Goal: Information Seeking & Learning: Learn about a topic

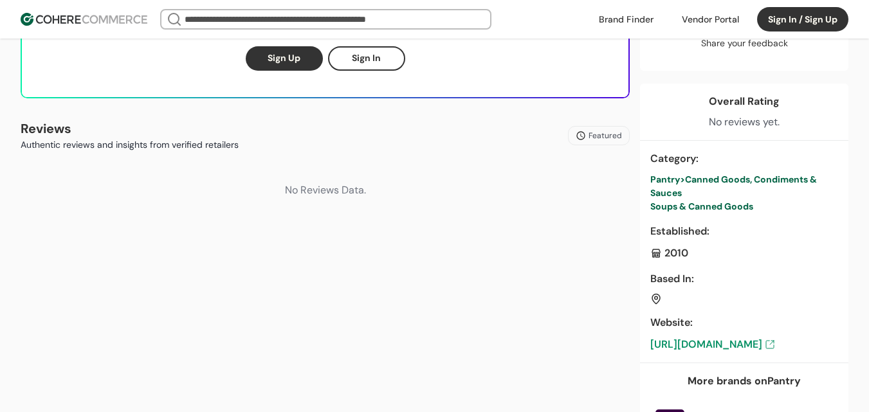
scroll to position [450, 0]
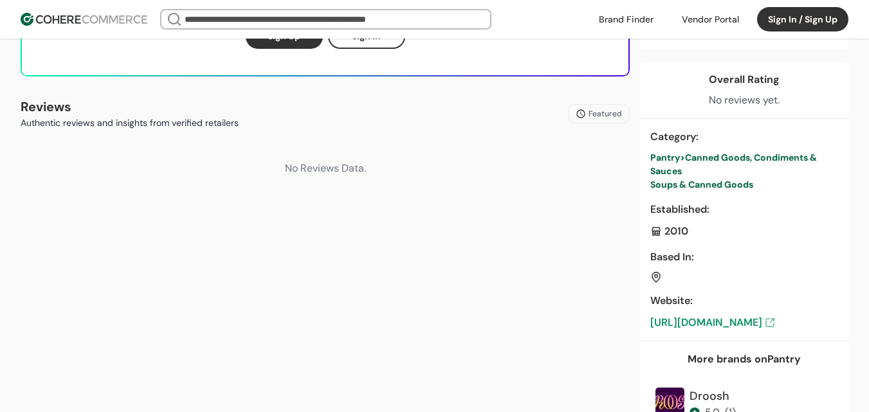
click at [758, 315] on link "https://www.biancodinapoli.com/" at bounding box center [744, 322] width 188 height 15
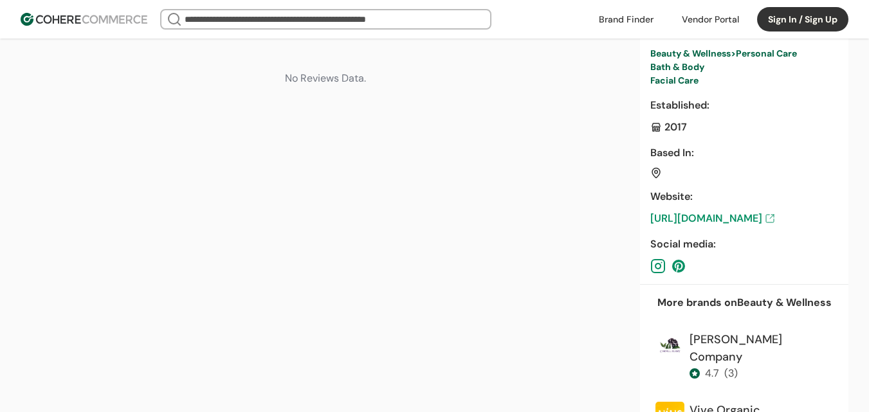
scroll to position [579, 0]
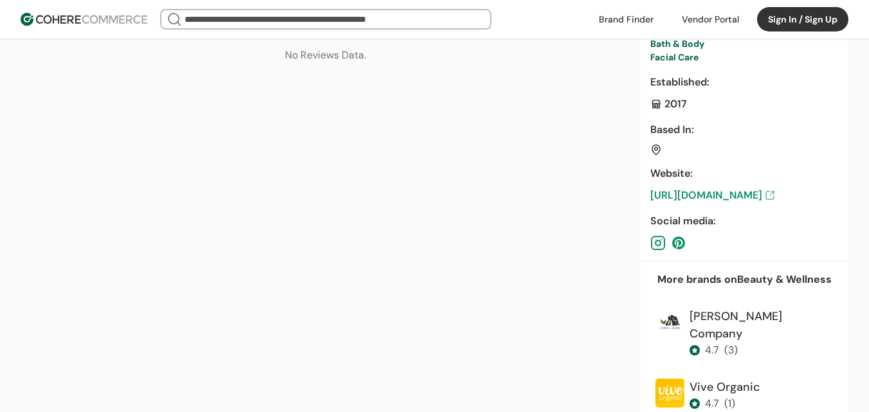
click at [734, 197] on link "https://ziziabotanicals.com/" at bounding box center [744, 195] width 188 height 15
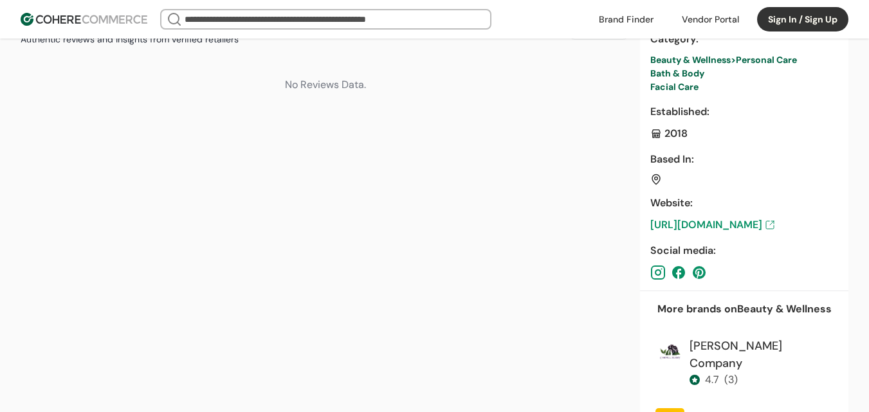
scroll to position [579, 0]
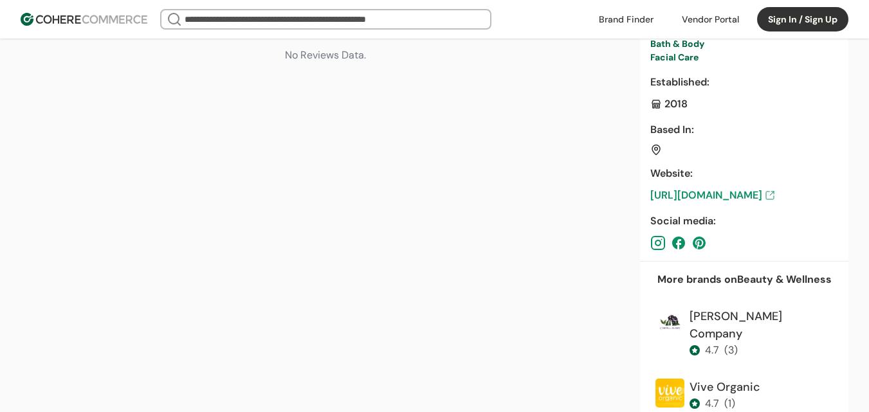
click at [744, 195] on link "https://humble-organics.com/" at bounding box center [744, 195] width 188 height 15
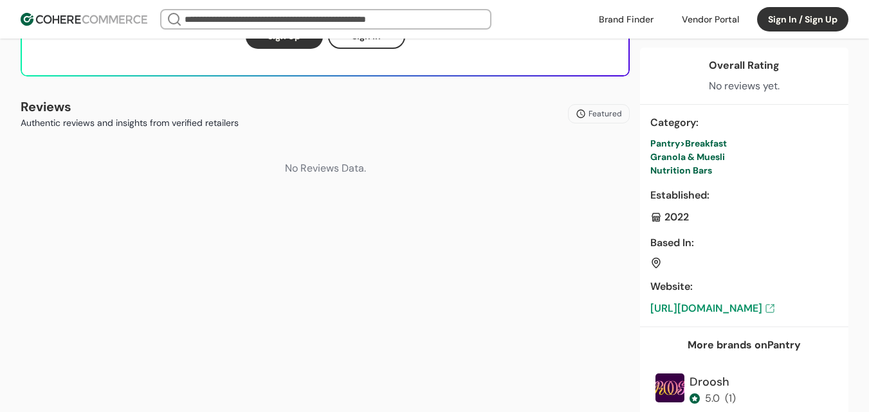
scroll to position [515, 0]
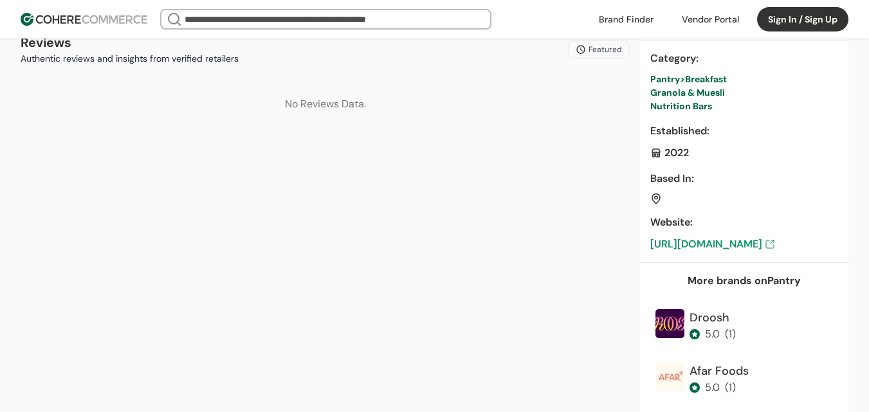
click at [724, 241] on link "https://www.yujgranola.com/" at bounding box center [744, 244] width 188 height 15
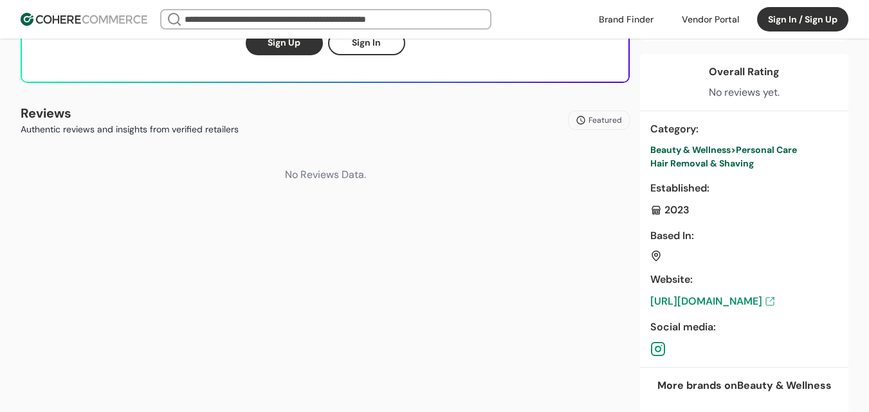
scroll to position [579, 0]
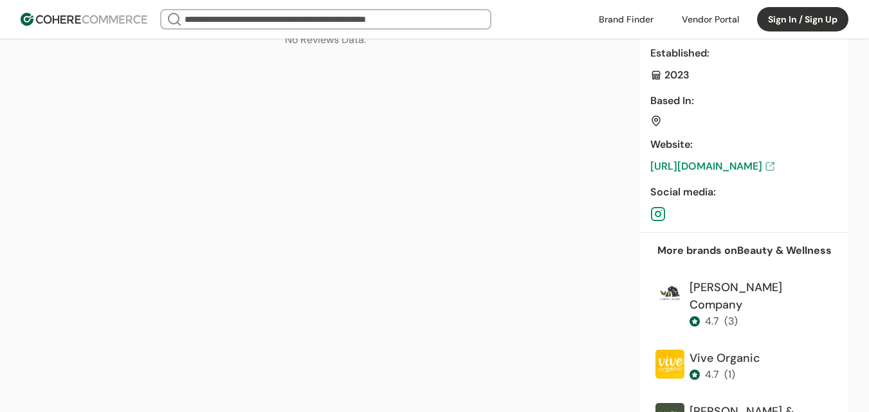
click at [732, 167] on link "https://thebumpserum.com/" at bounding box center [744, 166] width 188 height 15
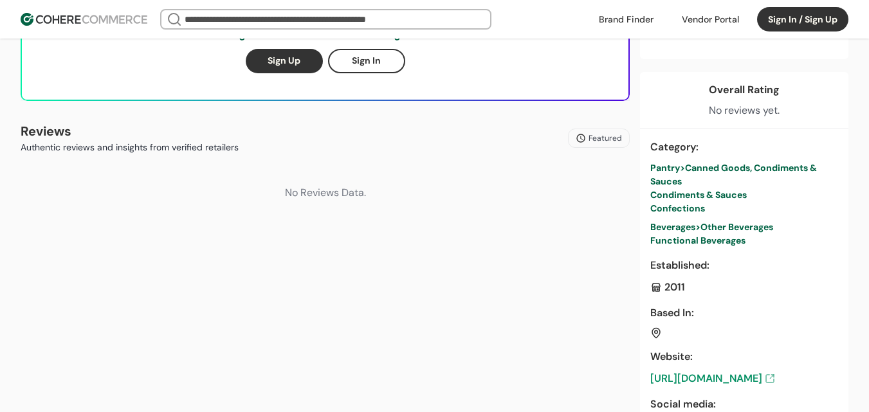
scroll to position [515, 0]
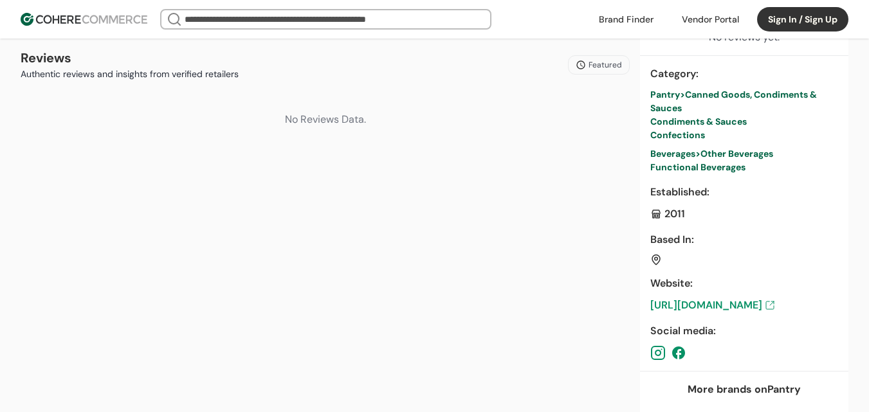
click at [715, 301] on link "https://gardengoddessferments.com/" at bounding box center [744, 305] width 188 height 15
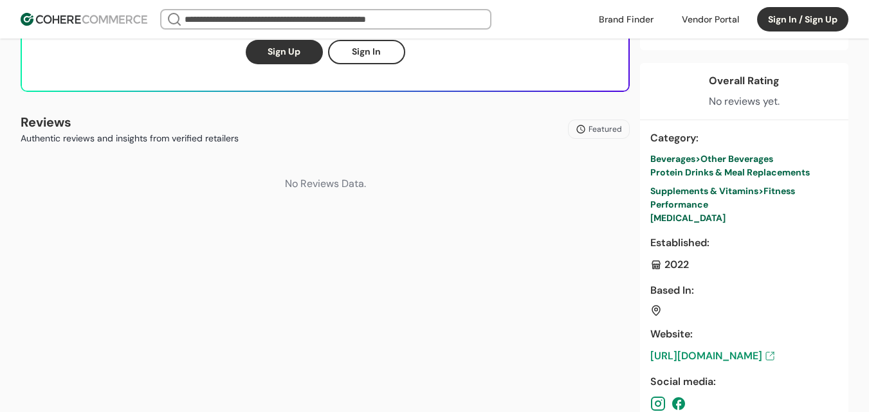
scroll to position [579, 0]
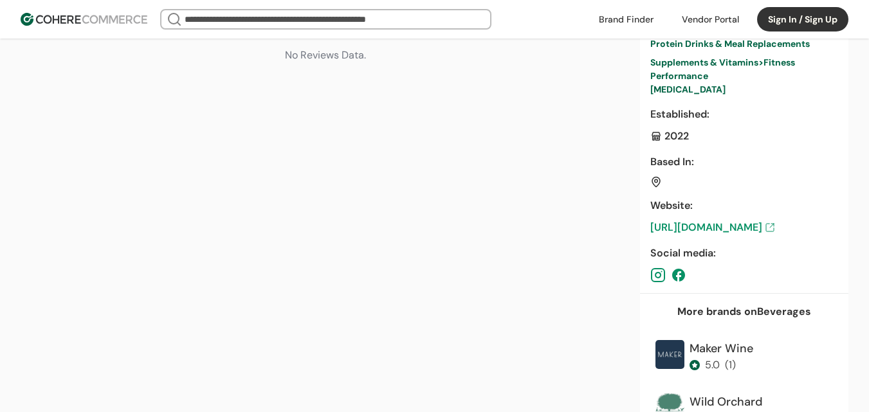
click at [734, 223] on link "https://us.birdman.com/" at bounding box center [744, 227] width 188 height 15
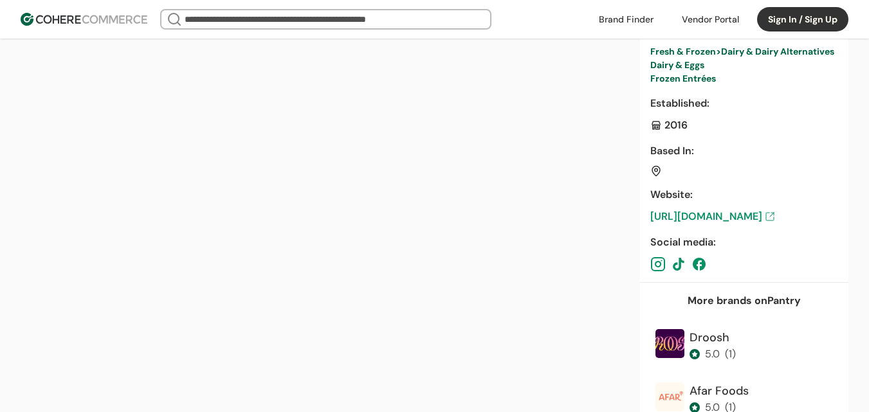
scroll to position [708, 0]
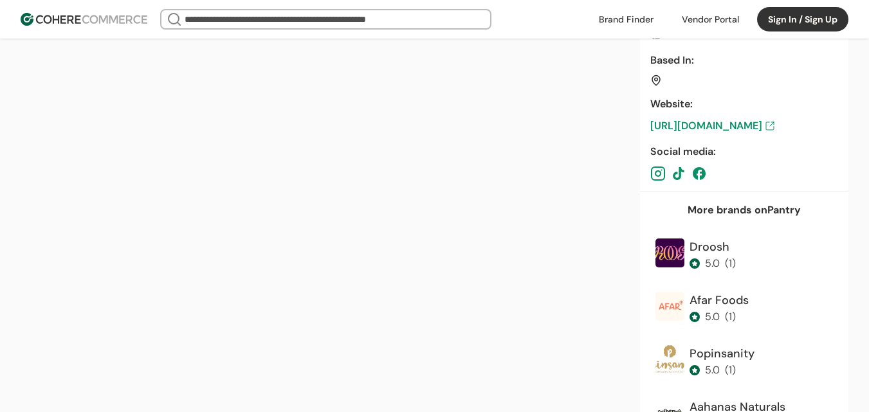
click at [723, 134] on link "https://estifoods.com/eu/" at bounding box center [744, 125] width 188 height 15
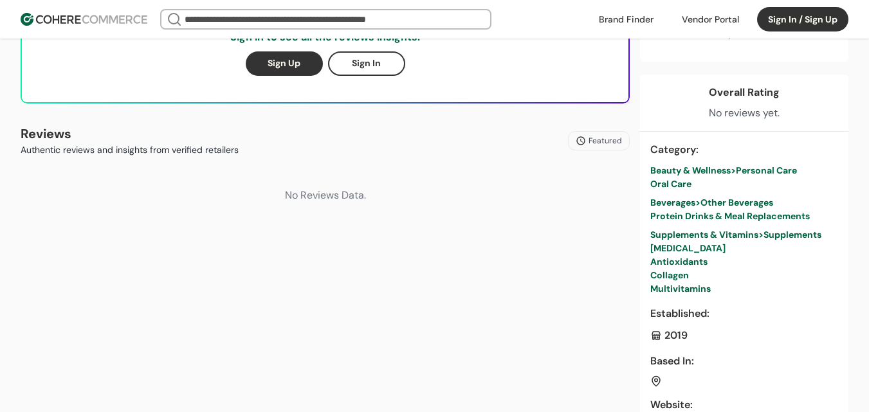
scroll to position [515, 0]
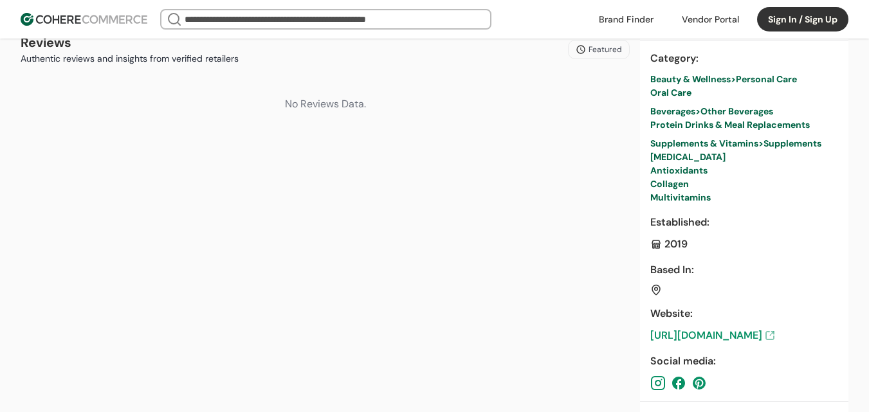
click at [728, 336] on link "https://justingredients.us/" at bounding box center [744, 335] width 188 height 15
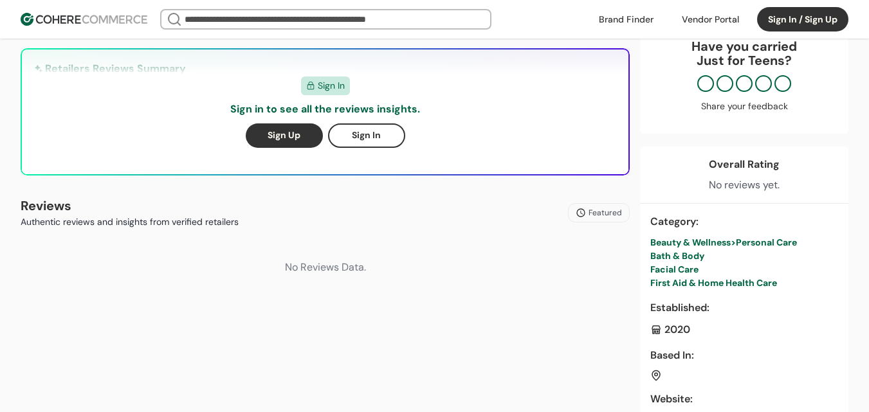
scroll to position [450, 0]
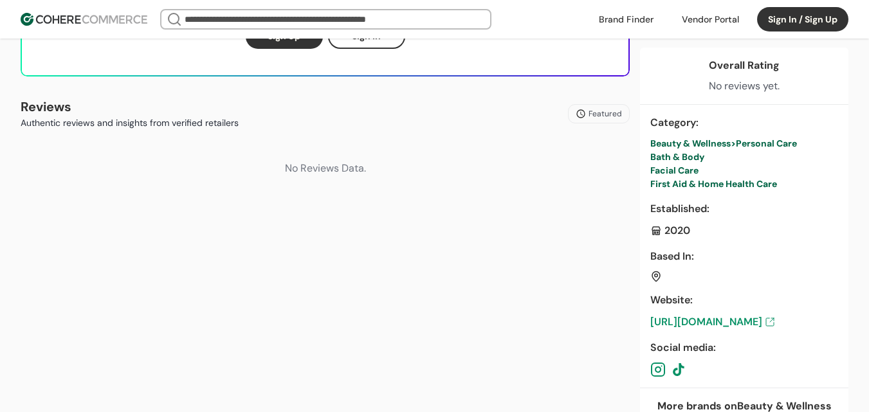
click at [735, 329] on link "https://justforteens.biz/" at bounding box center [744, 322] width 188 height 15
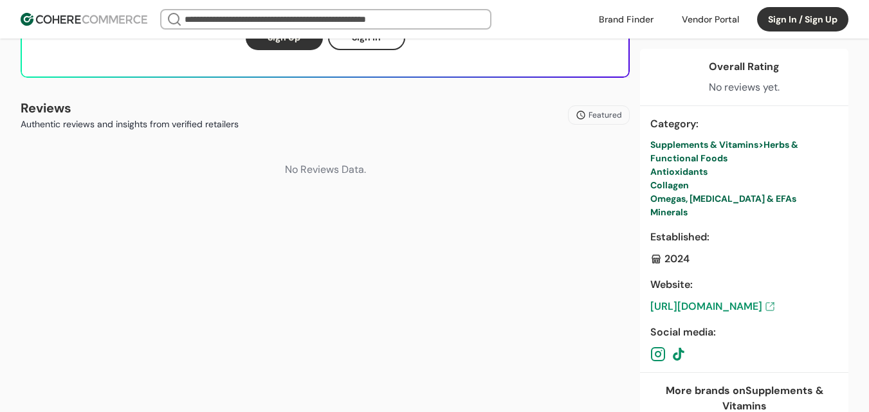
scroll to position [450, 0]
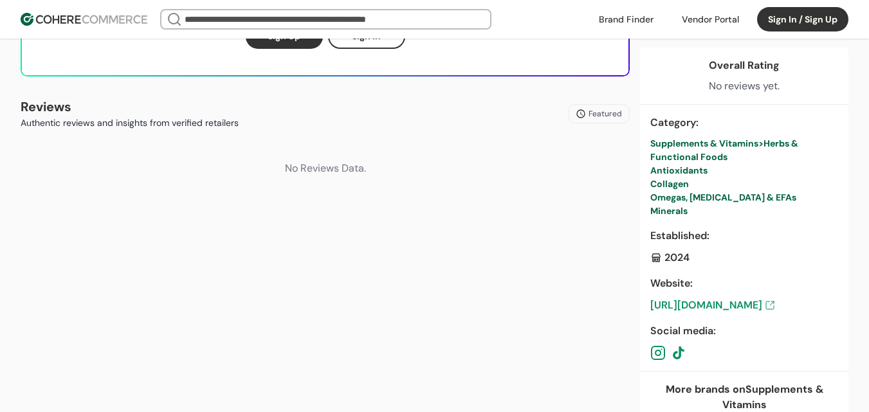
click at [715, 299] on link "https://bemyyouth.com/" at bounding box center [744, 305] width 188 height 15
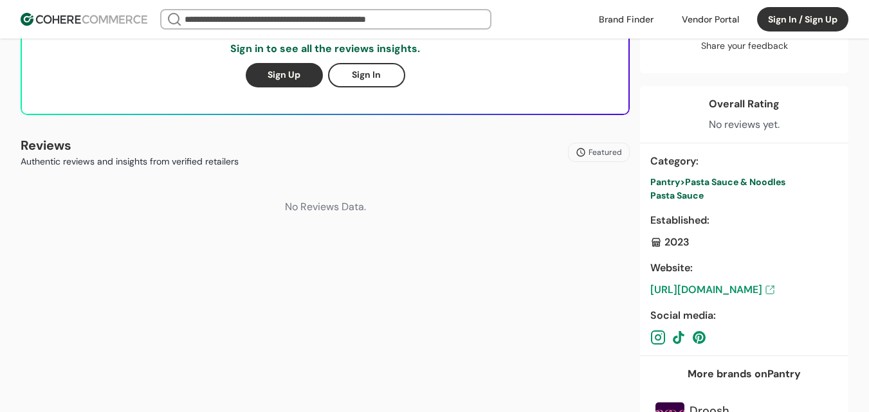
scroll to position [450, 0]
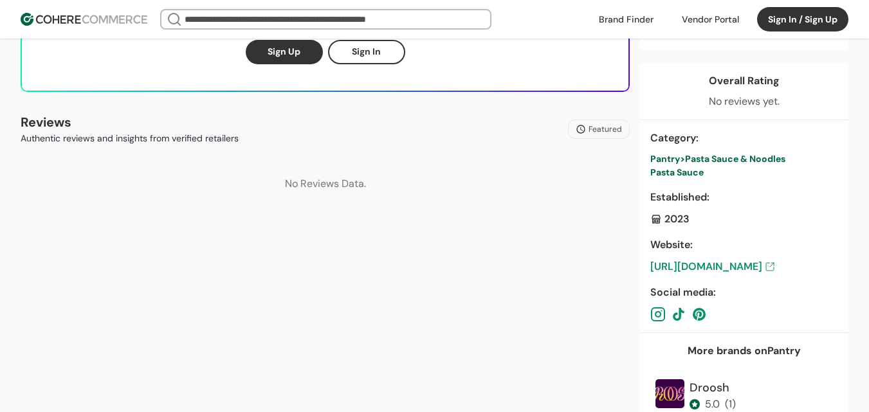
click at [734, 259] on link "https://carinara.com/" at bounding box center [744, 266] width 188 height 15
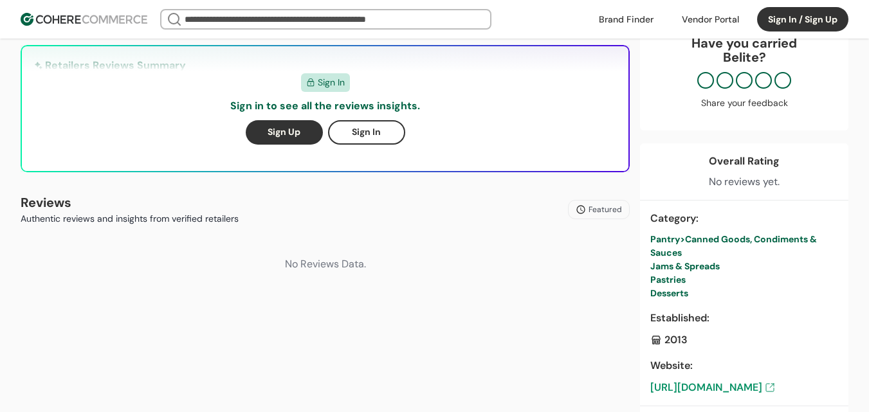
scroll to position [579, 0]
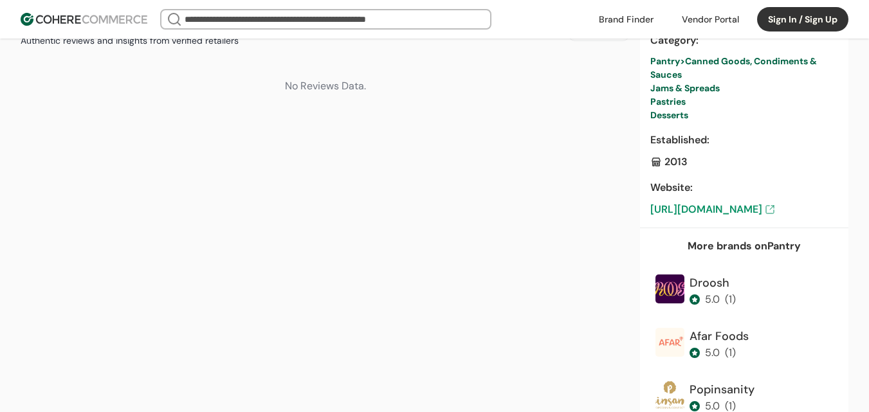
click at [744, 208] on link "https://www.belitepy.com/" at bounding box center [744, 209] width 188 height 15
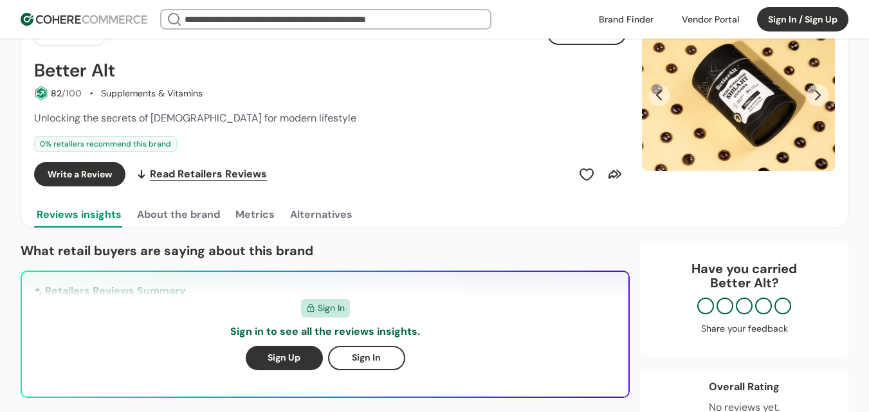
scroll to position [386, 0]
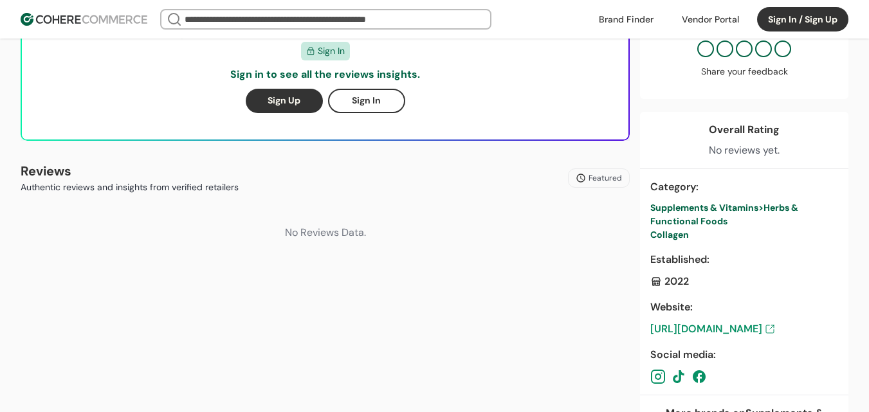
click at [728, 326] on link "https://thebetteralt.com/" at bounding box center [744, 329] width 188 height 15
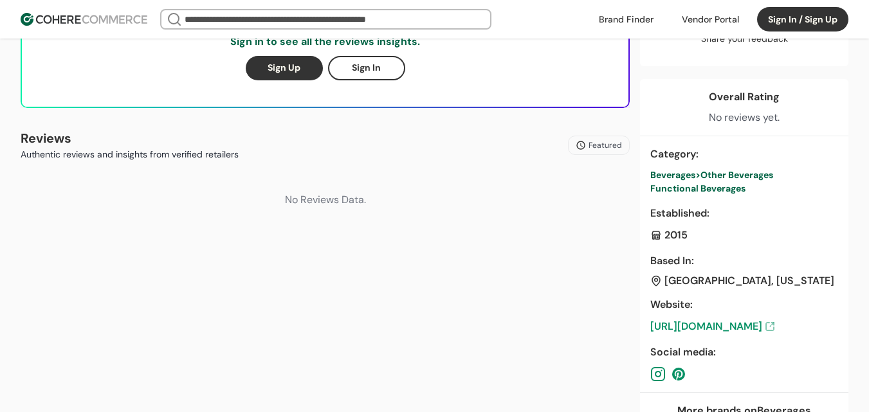
scroll to position [450, 0]
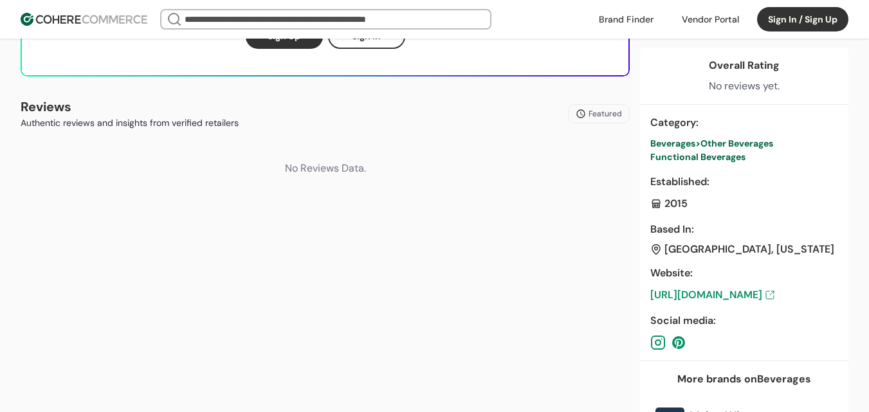
click at [728, 291] on link "https://fruvement.com/" at bounding box center [744, 295] width 188 height 15
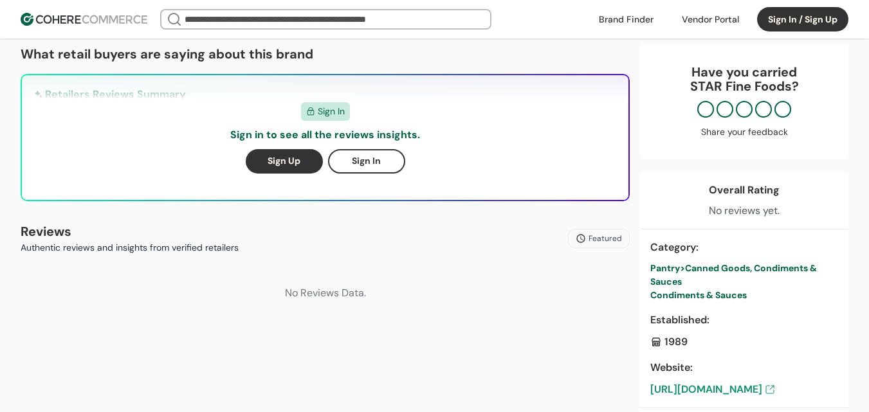
scroll to position [515, 0]
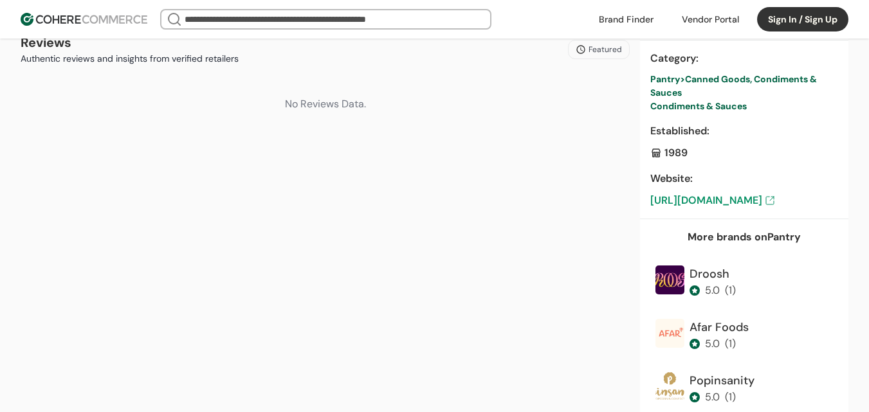
click at [730, 199] on link "https://starfinefoods.com/" at bounding box center [744, 200] width 188 height 15
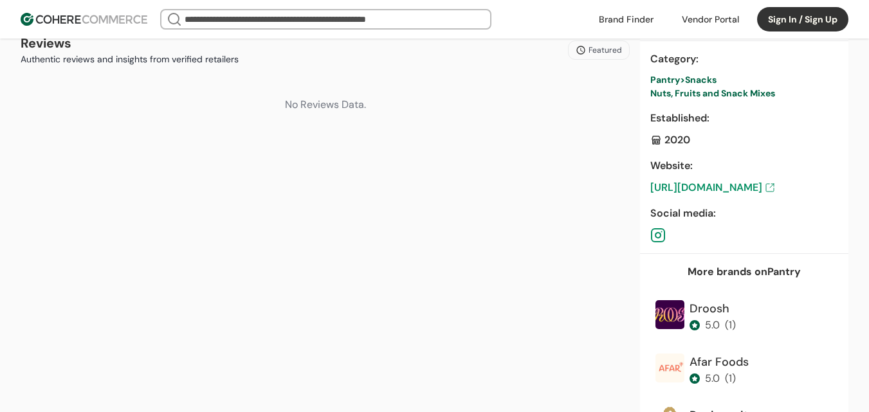
scroll to position [515, 0]
click at [726, 185] on link "https://cactus-foods.com/" at bounding box center [744, 187] width 188 height 15
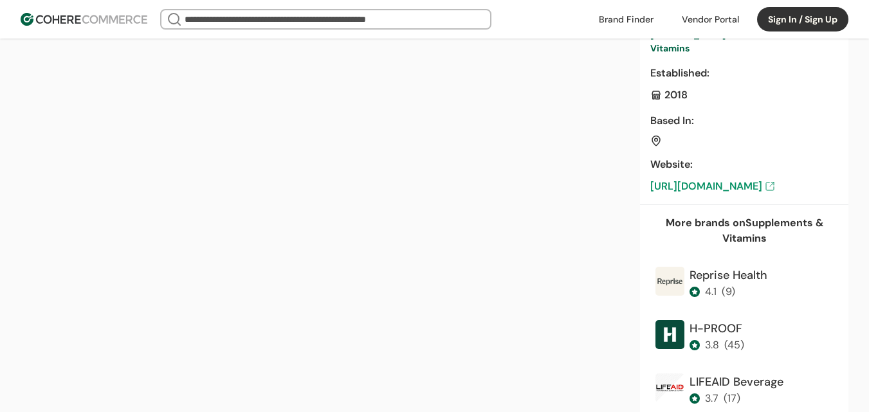
scroll to position [579, 0]
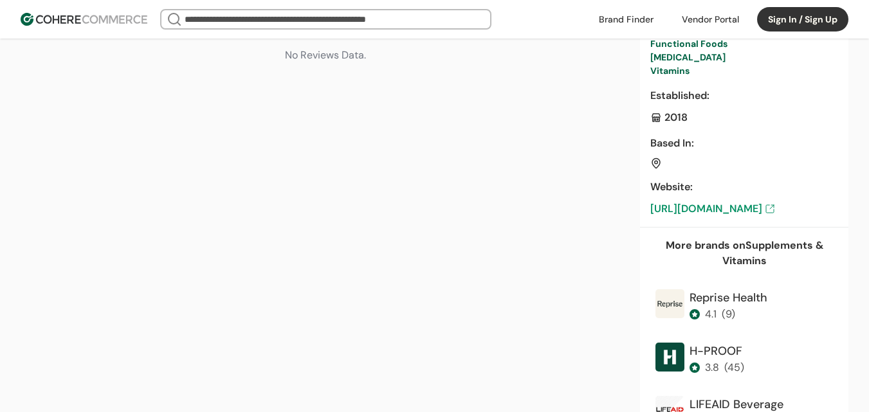
click at [717, 205] on link "https://nurausa.com/" at bounding box center [744, 208] width 188 height 15
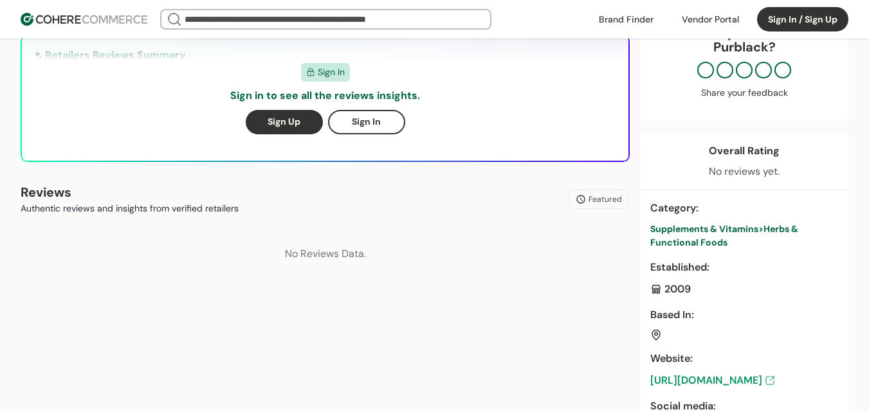
scroll to position [450, 0]
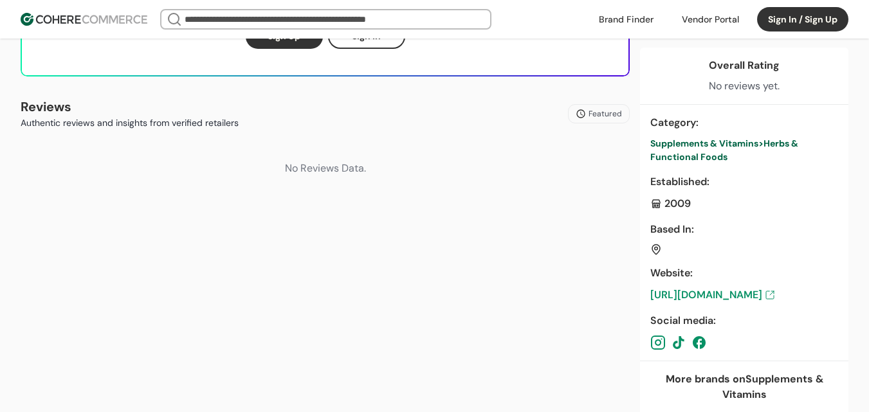
click at [728, 290] on link "https://purblack.com/" at bounding box center [744, 295] width 188 height 15
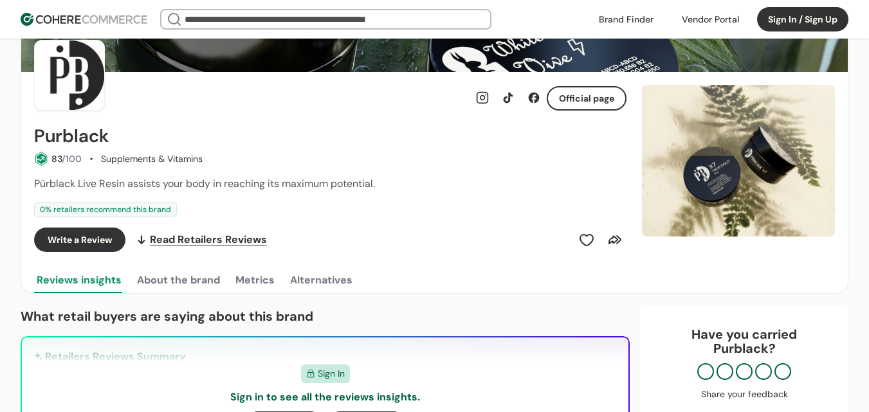
scroll to position [0, 0]
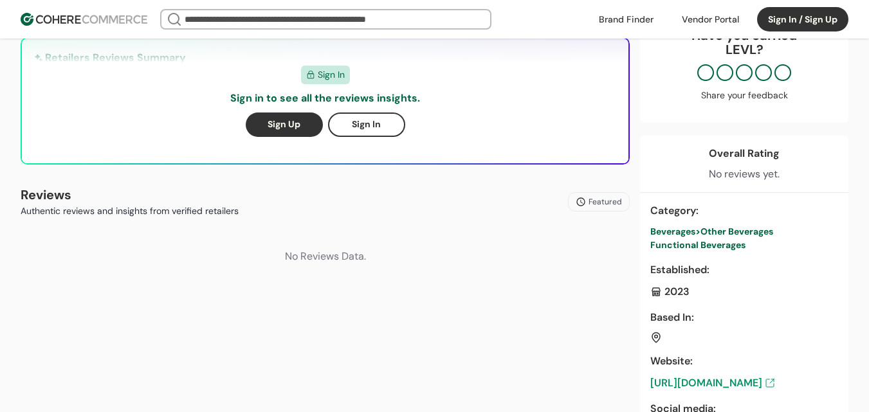
scroll to position [450, 0]
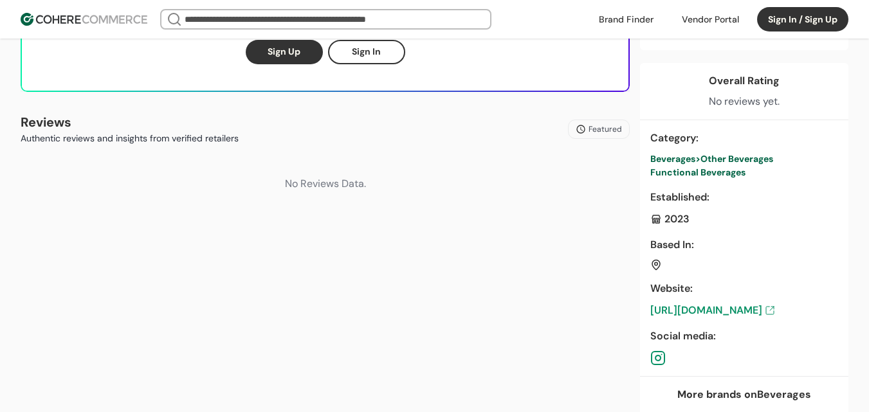
click at [721, 306] on link "https://drinklevl.com/" at bounding box center [744, 310] width 188 height 15
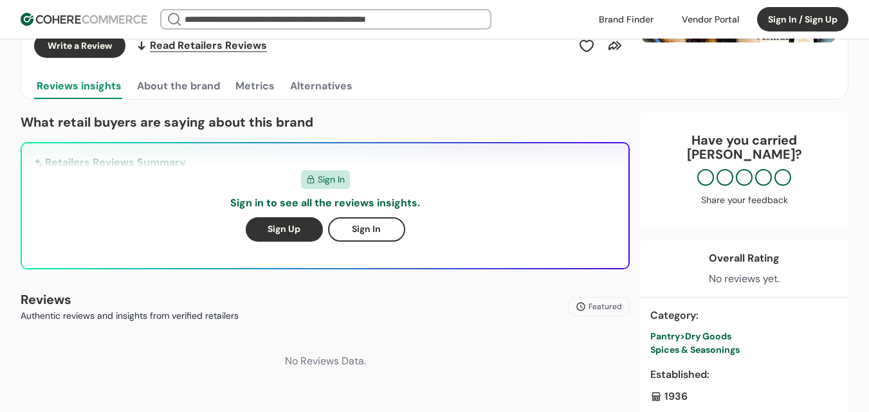
scroll to position [386, 0]
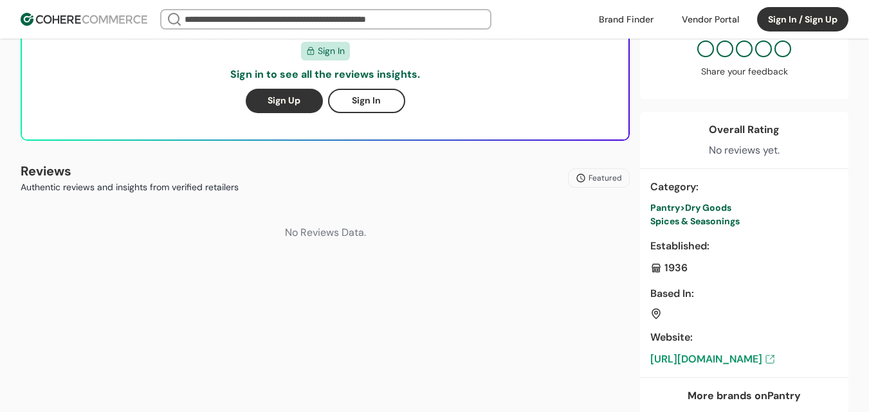
click at [735, 358] on link "https://www.rodellekitchen.com/" at bounding box center [744, 359] width 188 height 15
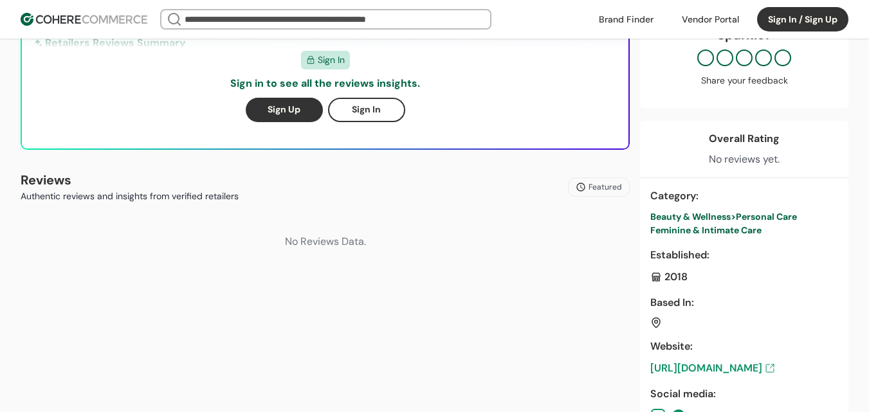
scroll to position [515, 0]
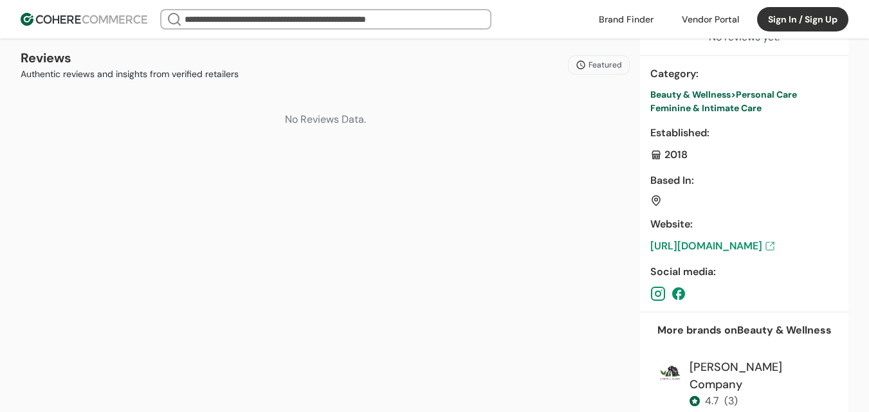
click at [723, 244] on link "https://sparkle.life/" at bounding box center [744, 246] width 188 height 15
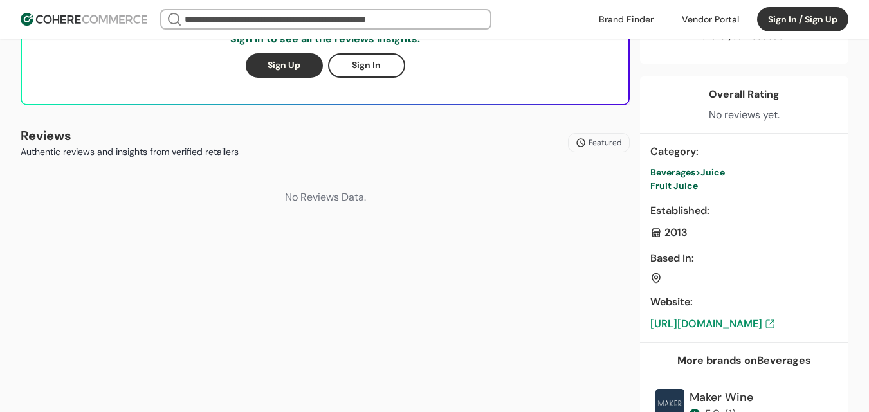
scroll to position [515, 0]
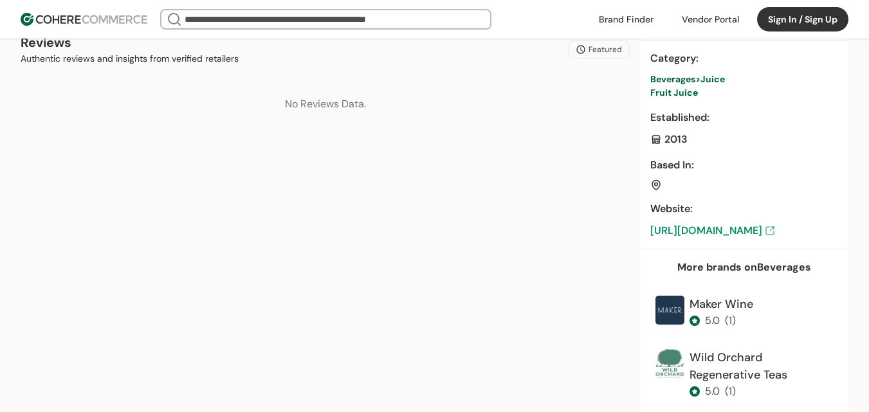
click at [744, 228] on link "https://www.sunberry.farm/" at bounding box center [744, 230] width 188 height 15
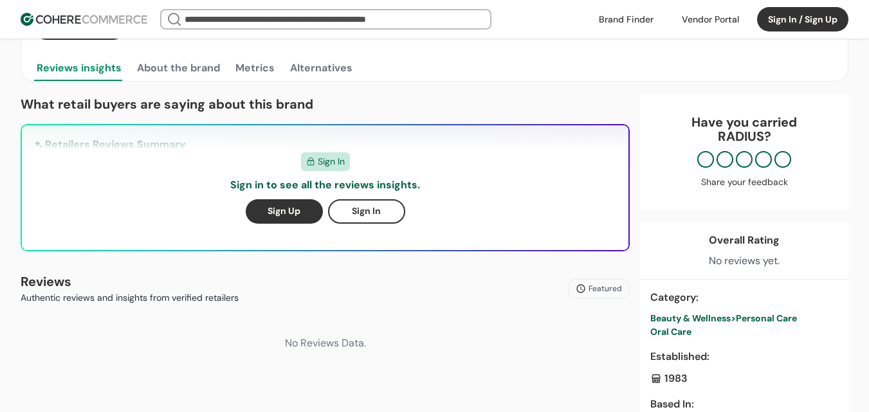
scroll to position [579, 0]
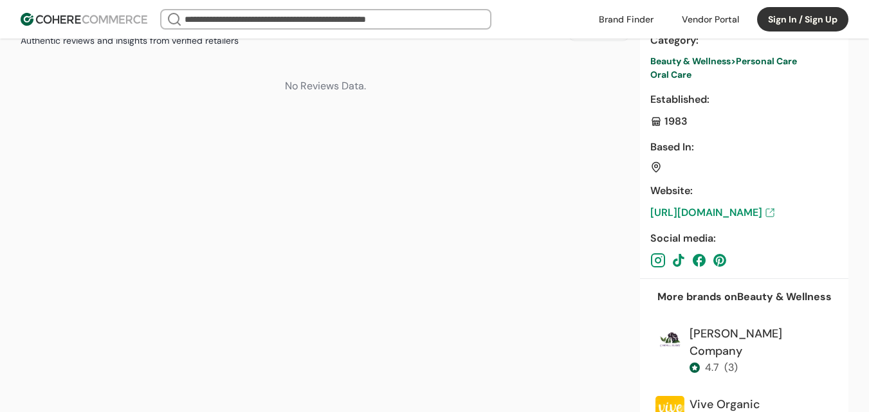
click at [720, 207] on link "https://madebyradius.com/" at bounding box center [744, 212] width 188 height 15
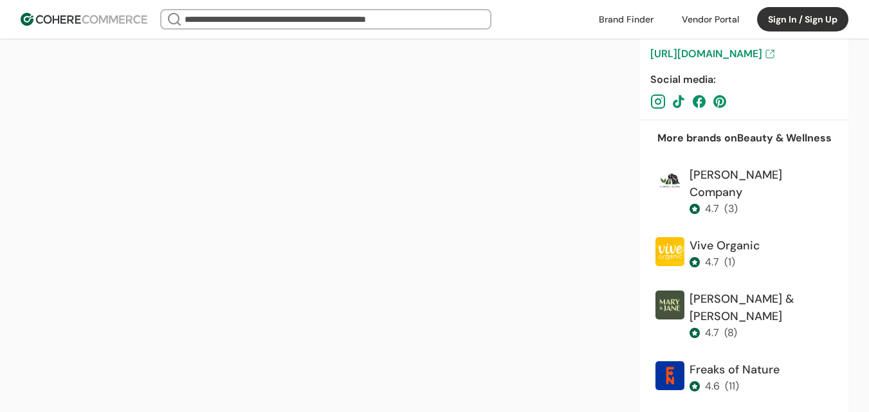
scroll to position [708, 0]
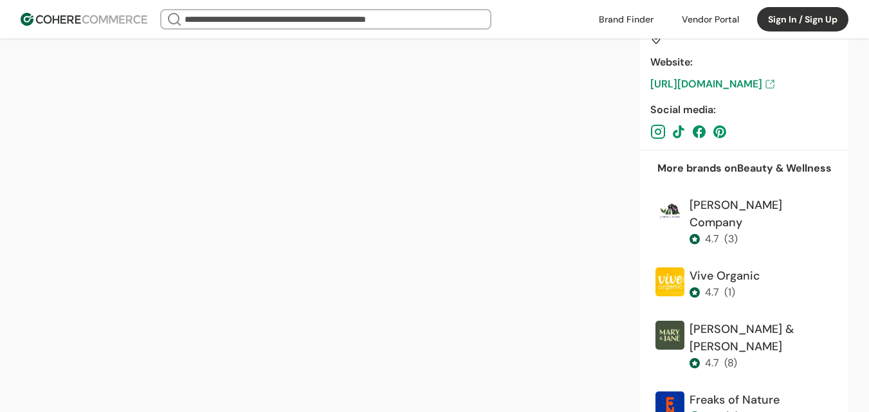
click at [707, 86] on link "https://madebyradius.com/" at bounding box center [744, 84] width 188 height 15
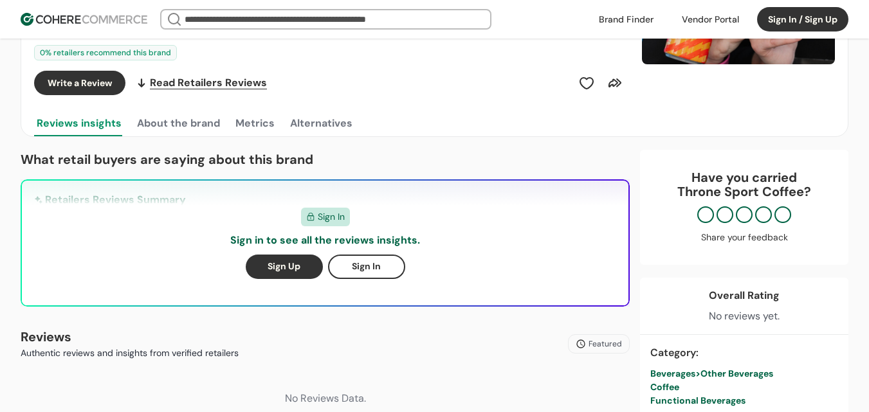
scroll to position [386, 0]
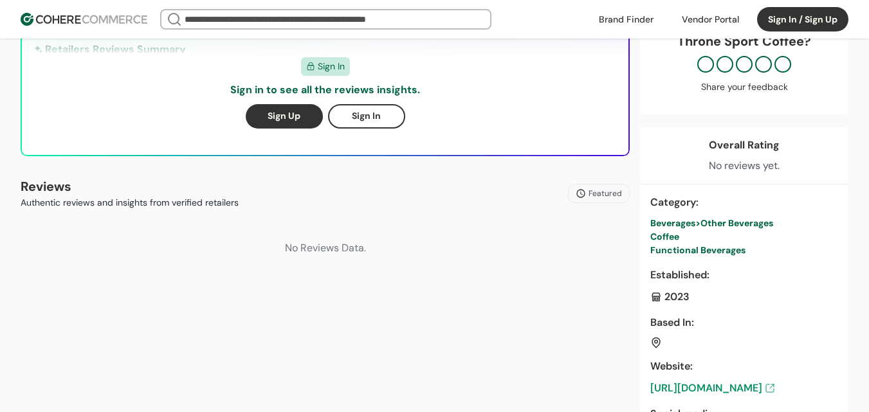
click at [744, 389] on link "https://sportcoffee.com/" at bounding box center [744, 388] width 188 height 15
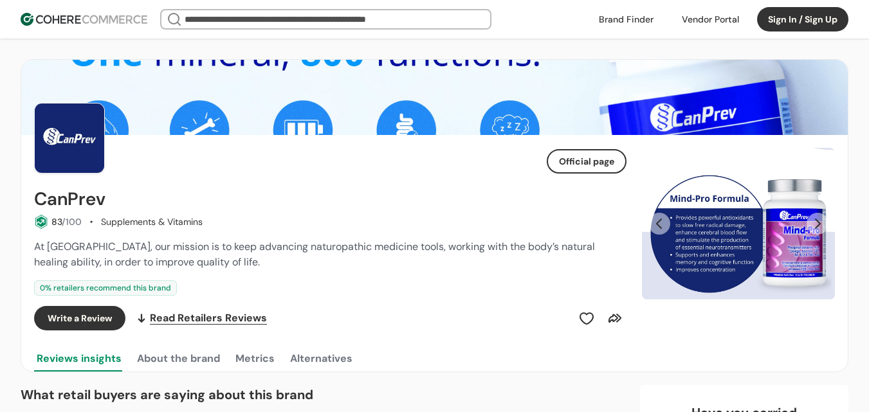
scroll to position [515, 0]
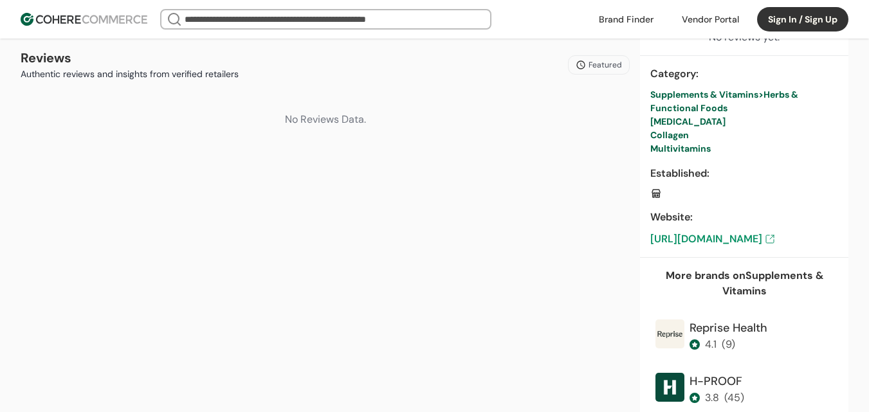
click at [695, 233] on link "https://canprev.ca/" at bounding box center [744, 239] width 188 height 15
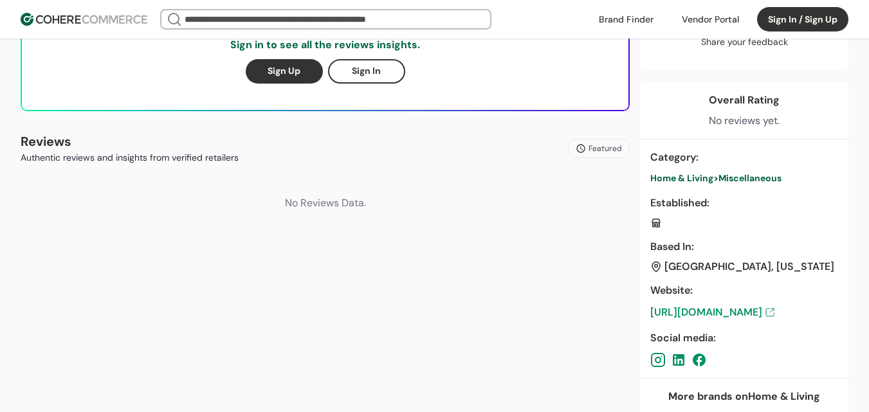
scroll to position [450, 0]
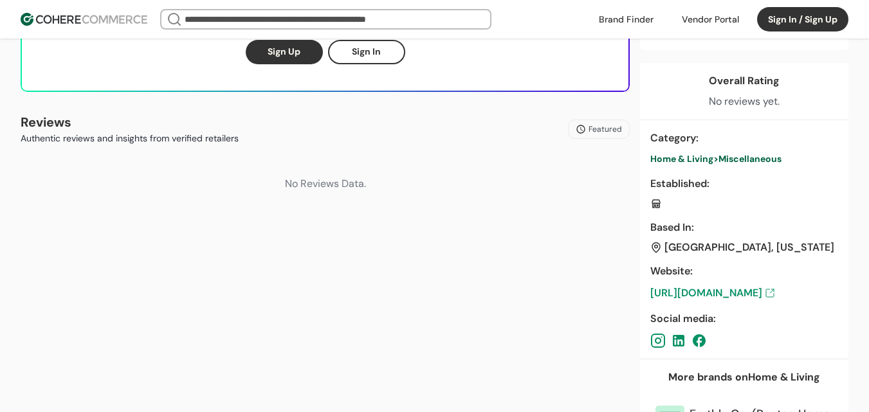
click at [731, 291] on link "https://tostbeverages.com" at bounding box center [744, 293] width 188 height 15
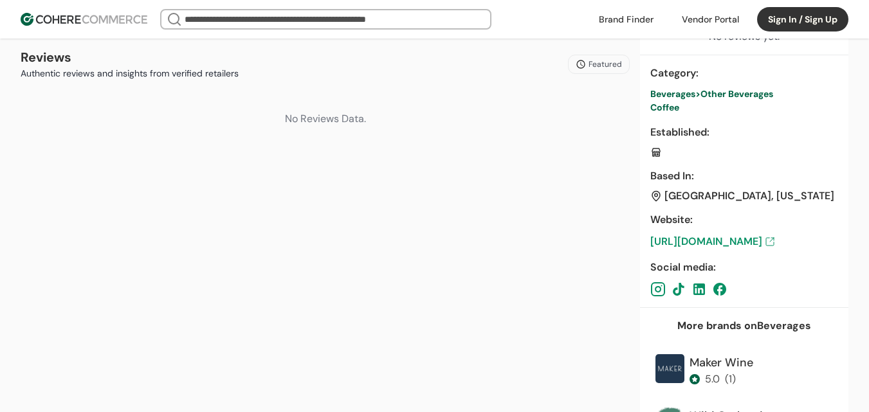
scroll to position [579, 0]
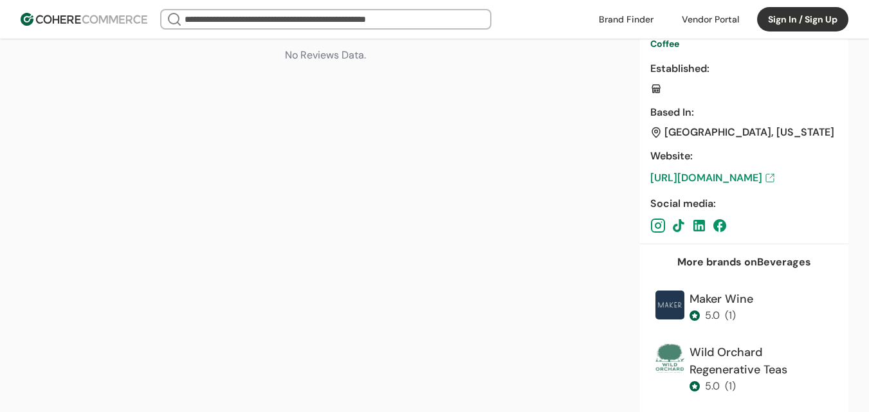
click at [737, 174] on link "https://puritycoffee.com" at bounding box center [744, 177] width 188 height 15
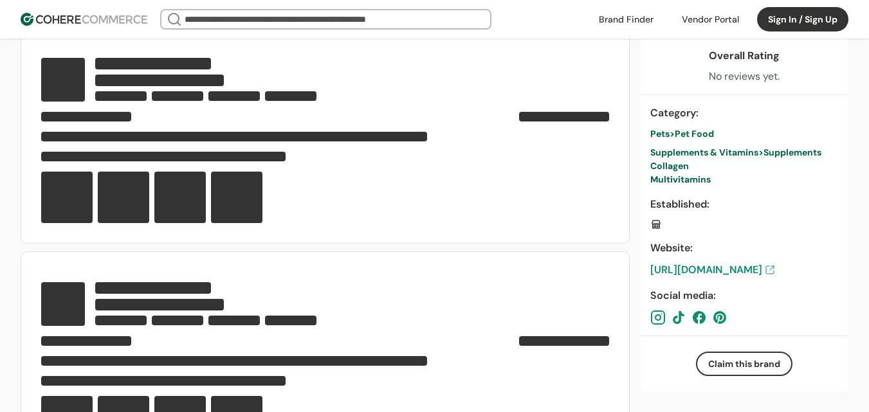
scroll to position [579, 0]
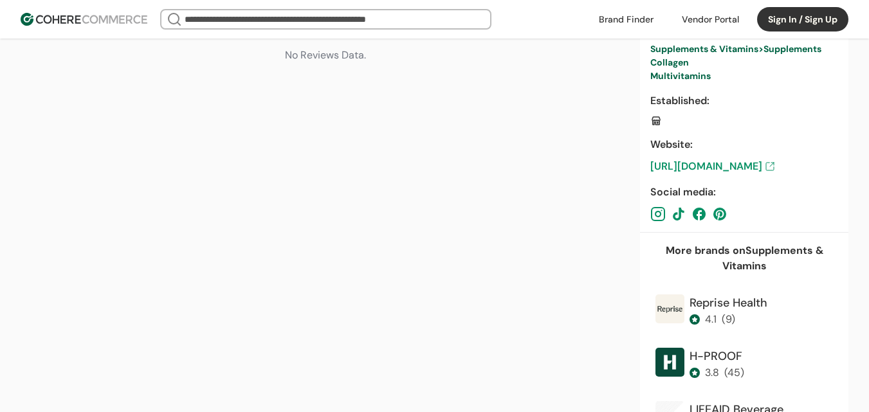
click at [735, 165] on link "https://www.codeage.com/" at bounding box center [744, 166] width 188 height 15
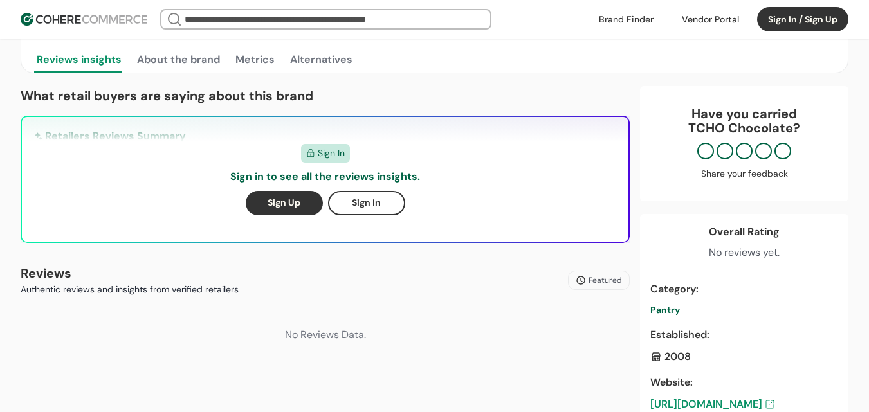
scroll to position [322, 0]
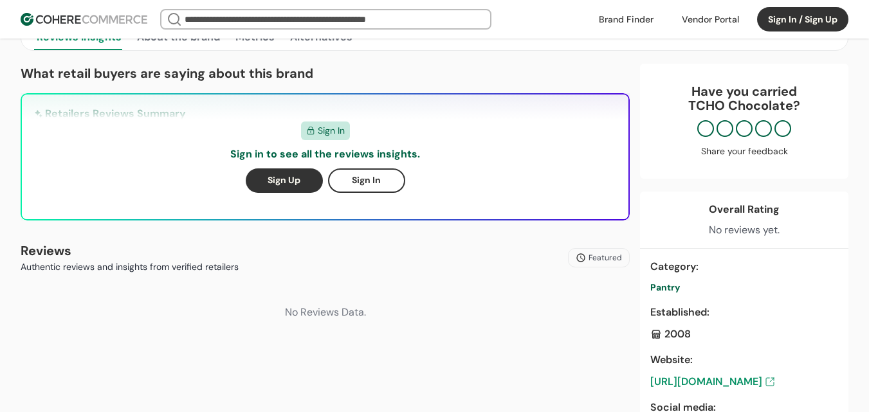
click at [724, 378] on link "https://tcho.com/" at bounding box center [744, 381] width 188 height 15
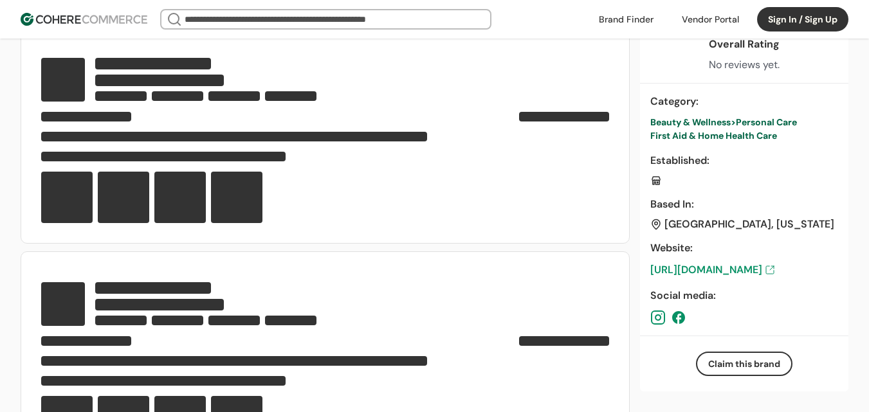
scroll to position [579, 0]
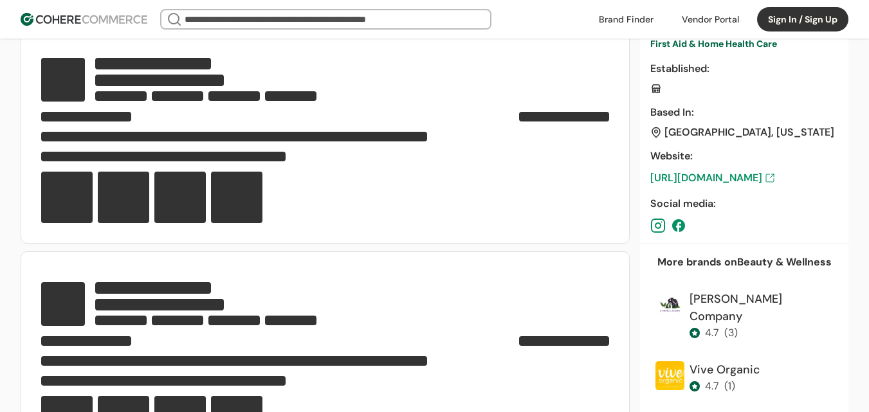
click at [730, 266] on div "More brands on Beauty & Wellness" at bounding box center [745, 262] width 174 height 15
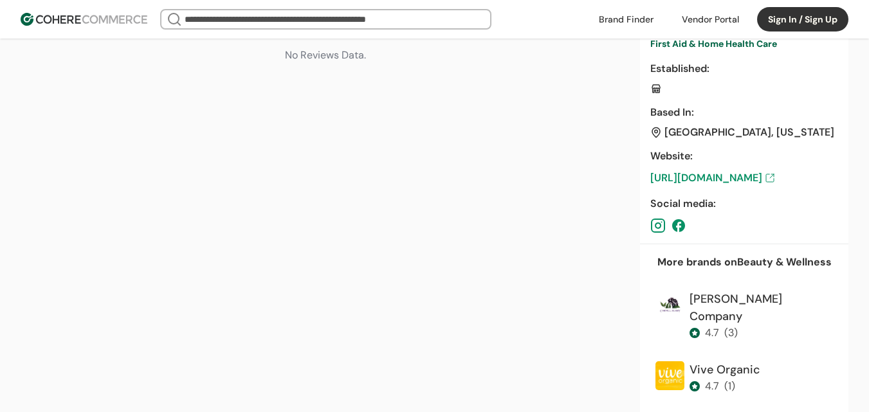
click at [746, 178] on link "https://lemongrassfarms.com" at bounding box center [744, 177] width 188 height 15
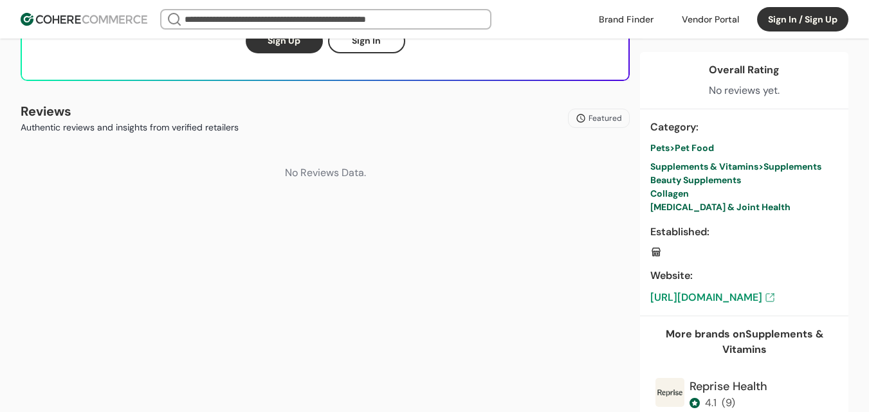
scroll to position [515, 0]
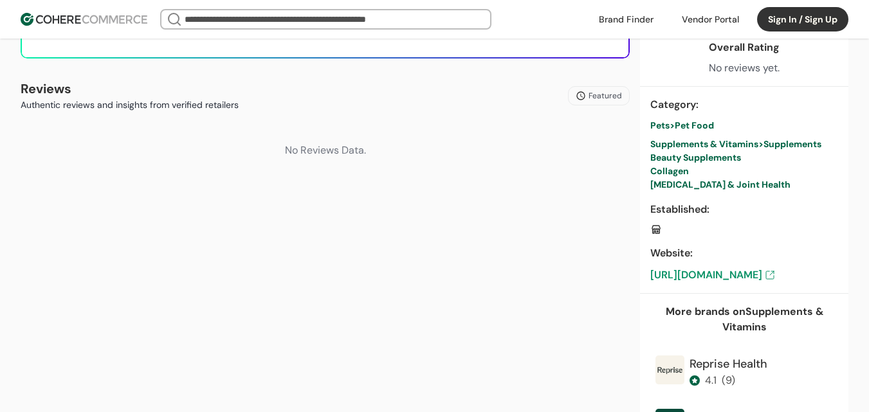
click at [729, 275] on link "[URL][DOMAIN_NAME]" at bounding box center [744, 275] width 188 height 15
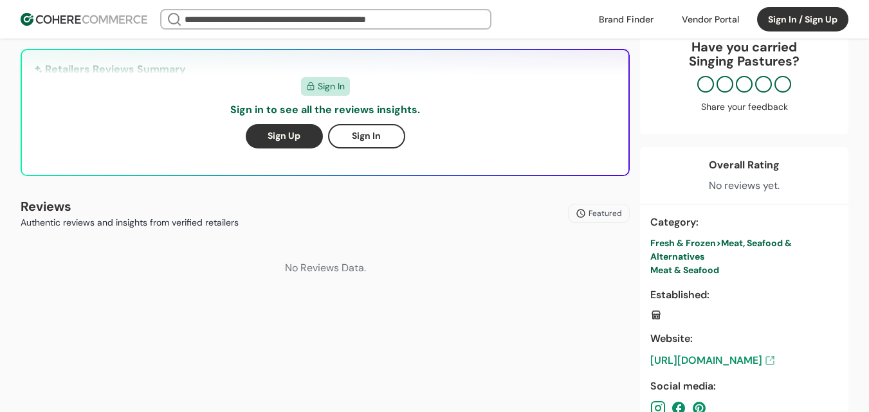
scroll to position [450, 0]
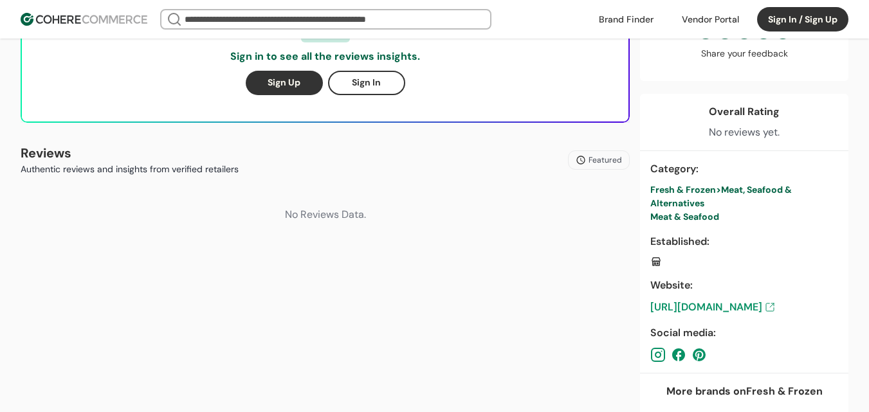
click at [735, 302] on link "https://singingpastures.com/" at bounding box center [744, 307] width 188 height 15
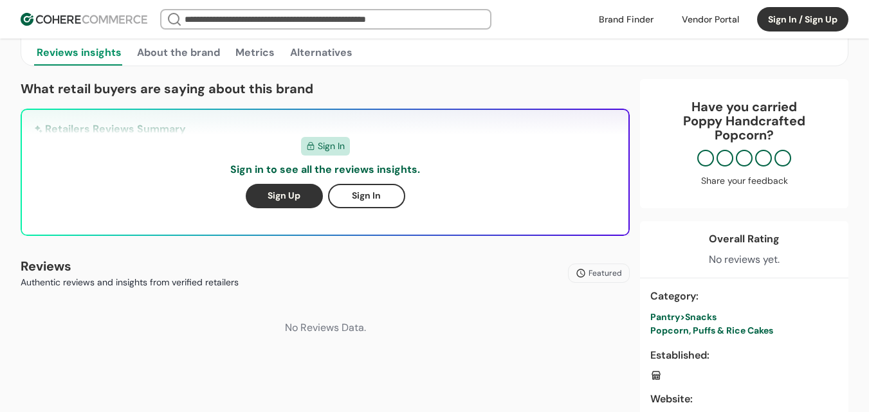
scroll to position [515, 0]
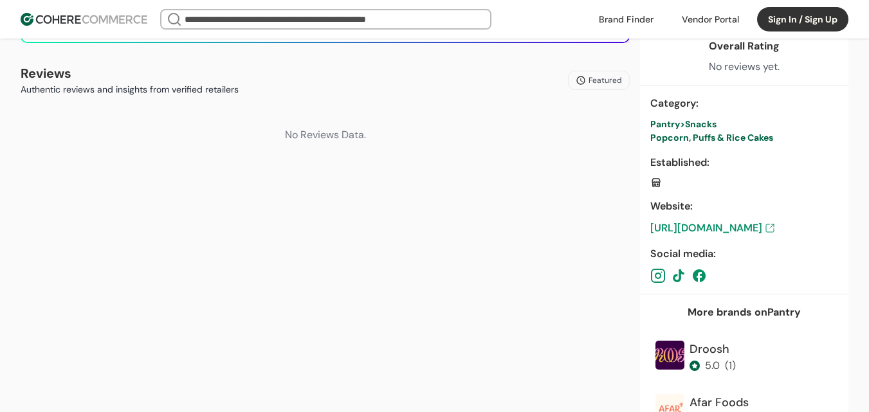
click at [727, 227] on link "https://poppyhandcraftedpopcorn.com/" at bounding box center [744, 228] width 188 height 15
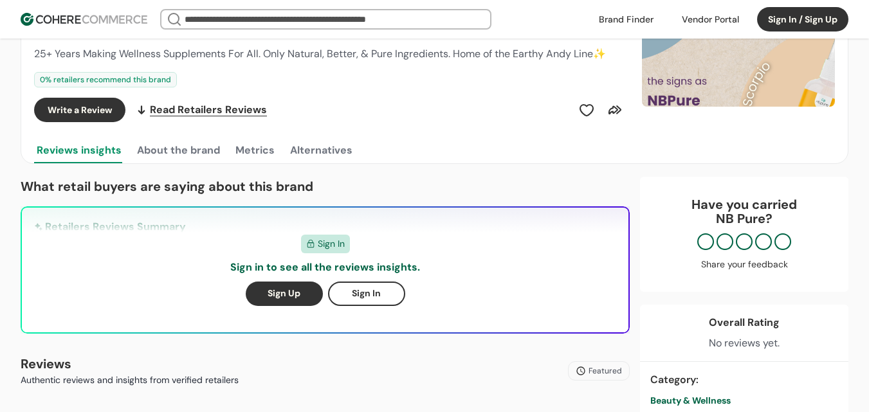
scroll to position [386, 0]
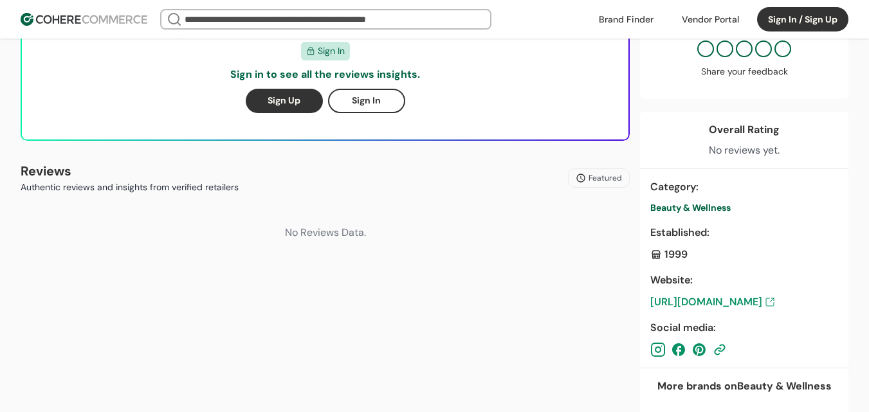
click at [729, 302] on link "[URL][DOMAIN_NAME]" at bounding box center [744, 302] width 188 height 15
